Goal: Transaction & Acquisition: Purchase product/service

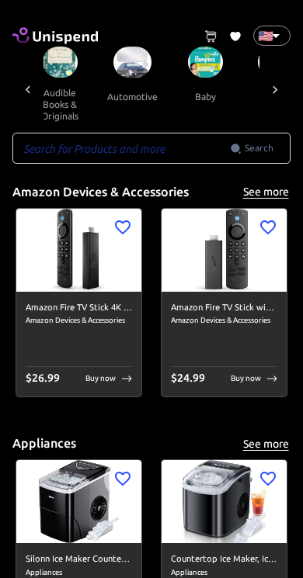
scroll to position [0, 242]
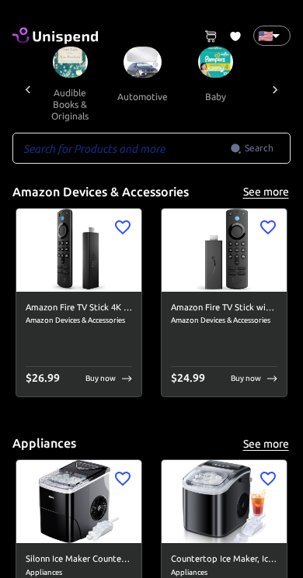
click at [120, 78] on button "automotive" at bounding box center [142, 96] width 75 height 37
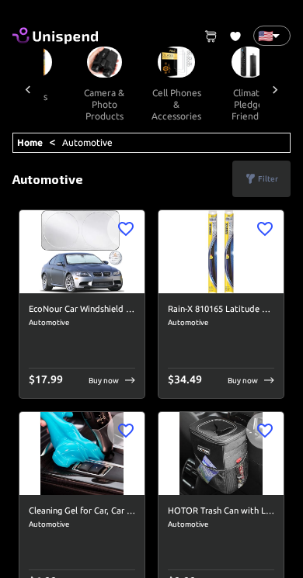
scroll to position [0, 487]
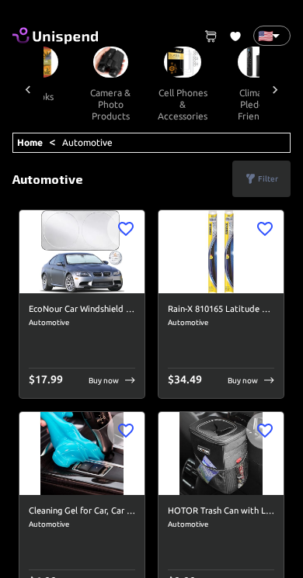
click at [172, 102] on button "cell phones & accessories" at bounding box center [182, 105] width 75 height 54
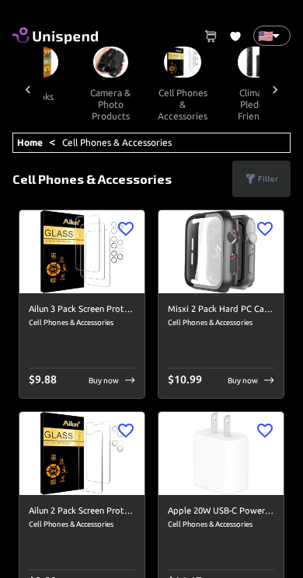
click at [263, 186] on div "Filter" at bounding box center [261, 179] width 58 height 36
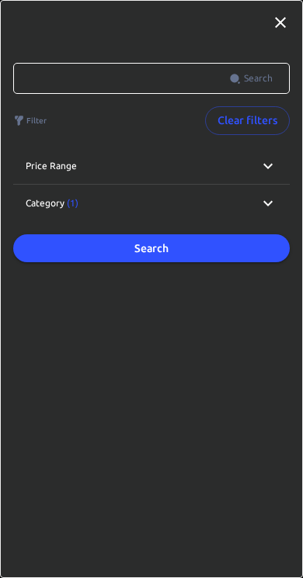
click at [276, 162] on icon at bounding box center [268, 166] width 19 height 19
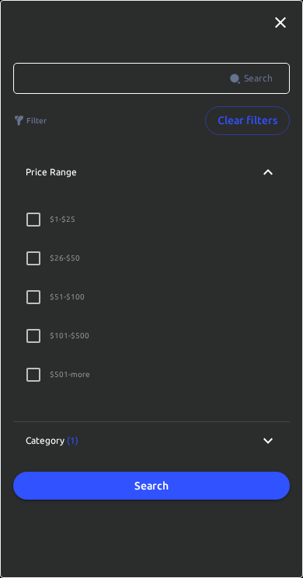
click at [70, 375] on p "$ 501 - more" at bounding box center [70, 375] width 40 height 12
click at [50, 375] on input "$ 501 - more" at bounding box center [33, 375] width 33 height 33
checkbox input "true"
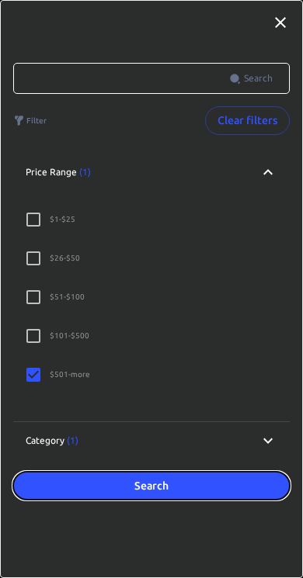
click at [174, 498] on button "Search" at bounding box center [151, 486] width 276 height 29
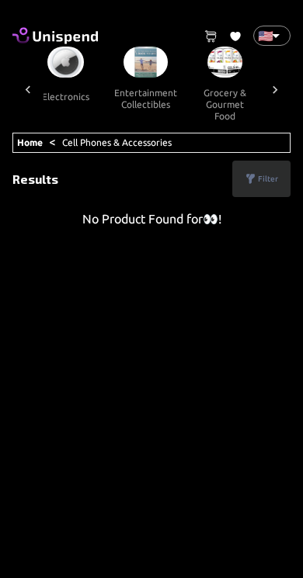
scroll to position [0, 865]
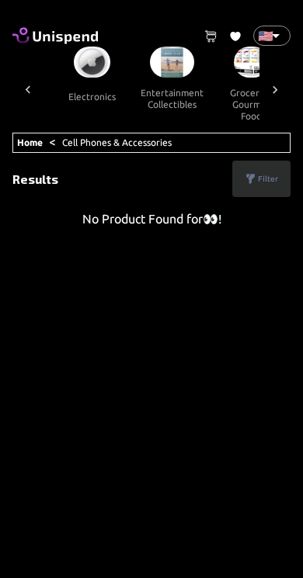
click at [82, 61] on img at bounding box center [92, 62] width 36 height 31
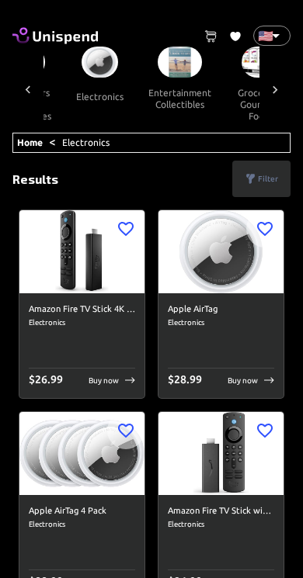
scroll to position [0, 856]
click at [30, 31] on icon at bounding box center [54, 36] width 85 height 22
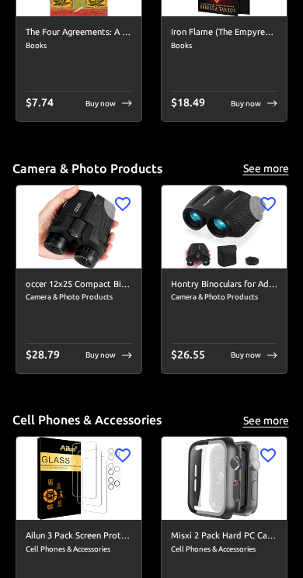
scroll to position [1549, 0]
